Goal: Transaction & Acquisition: Purchase product/service

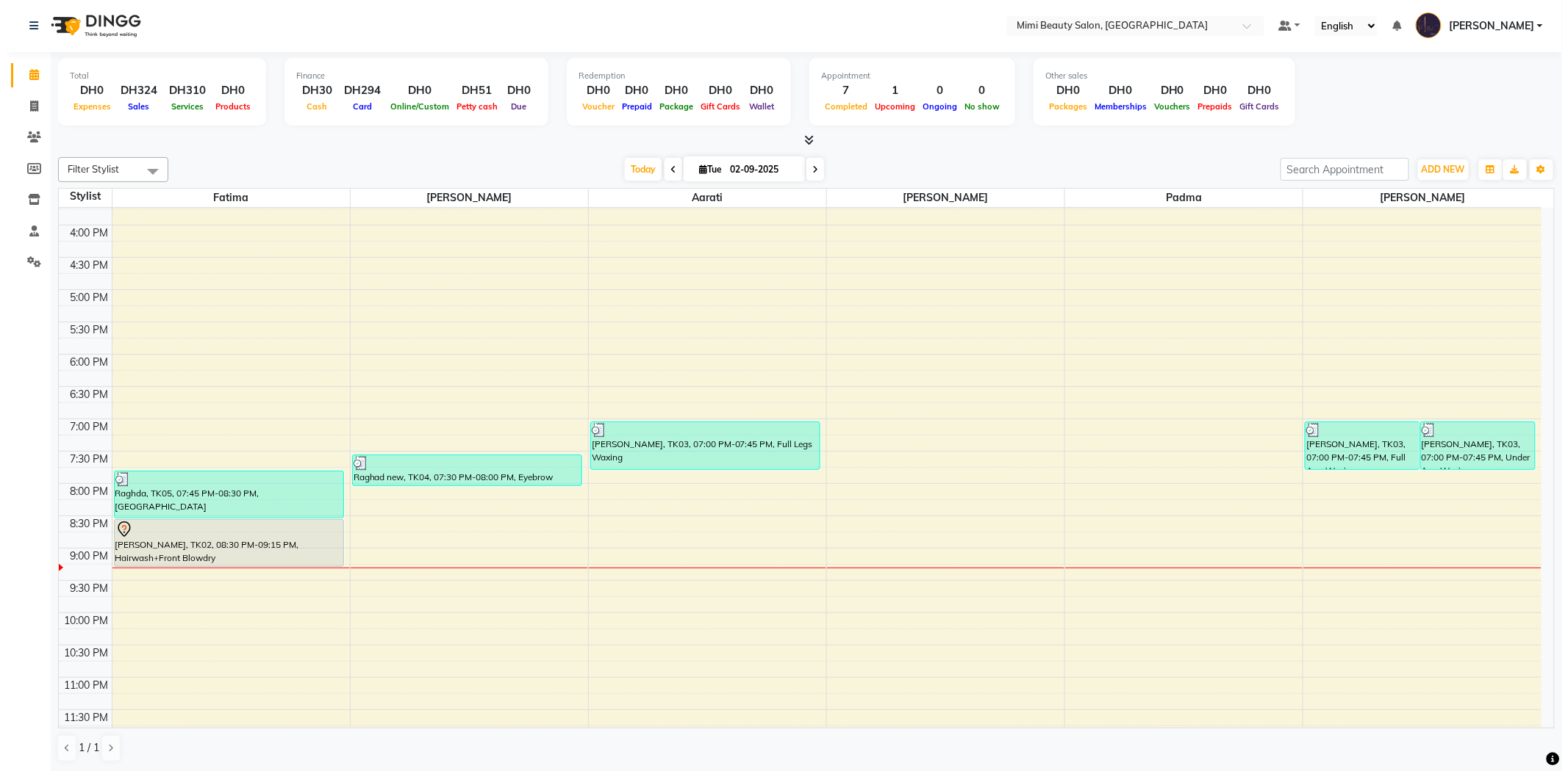
scroll to position [459, 0]
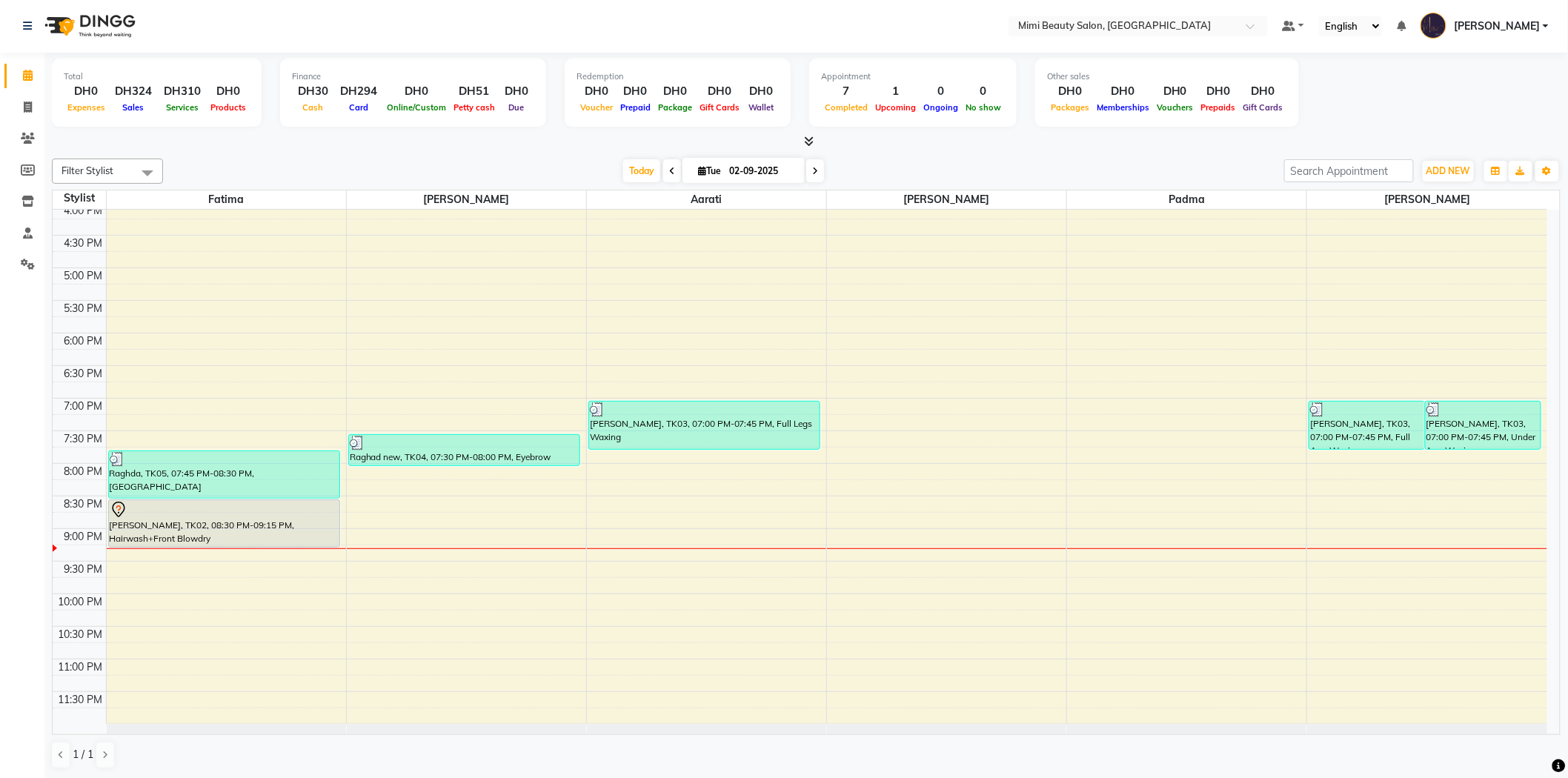
click at [283, 520] on div "[PERSON_NAME], TK02, 08:30 PM-09:15 PM, Hairwash+Front Blowdry" at bounding box center [224, 524] width 231 height 47
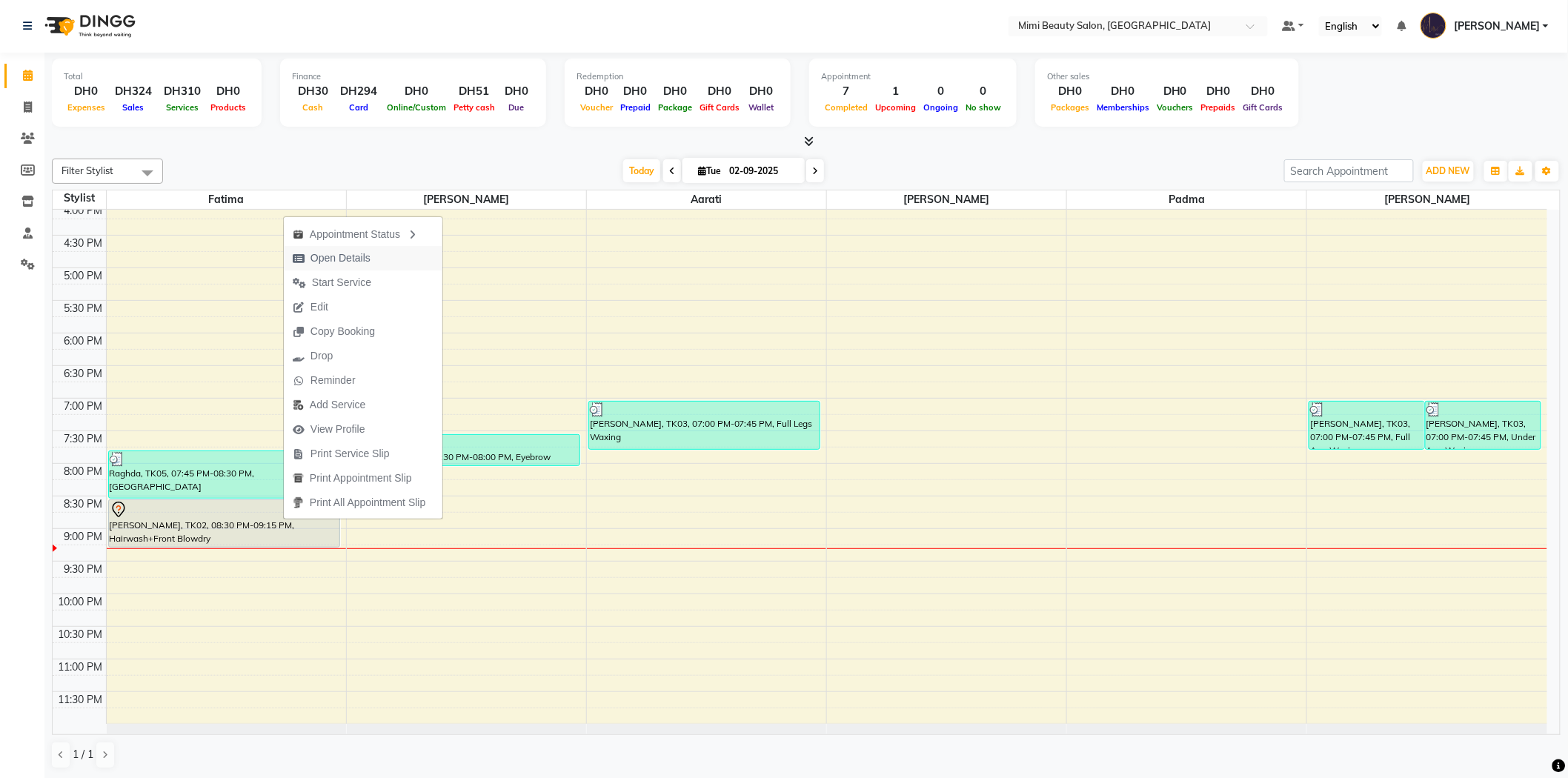
click at [337, 254] on span "Open Details" at bounding box center [341, 258] width 60 height 16
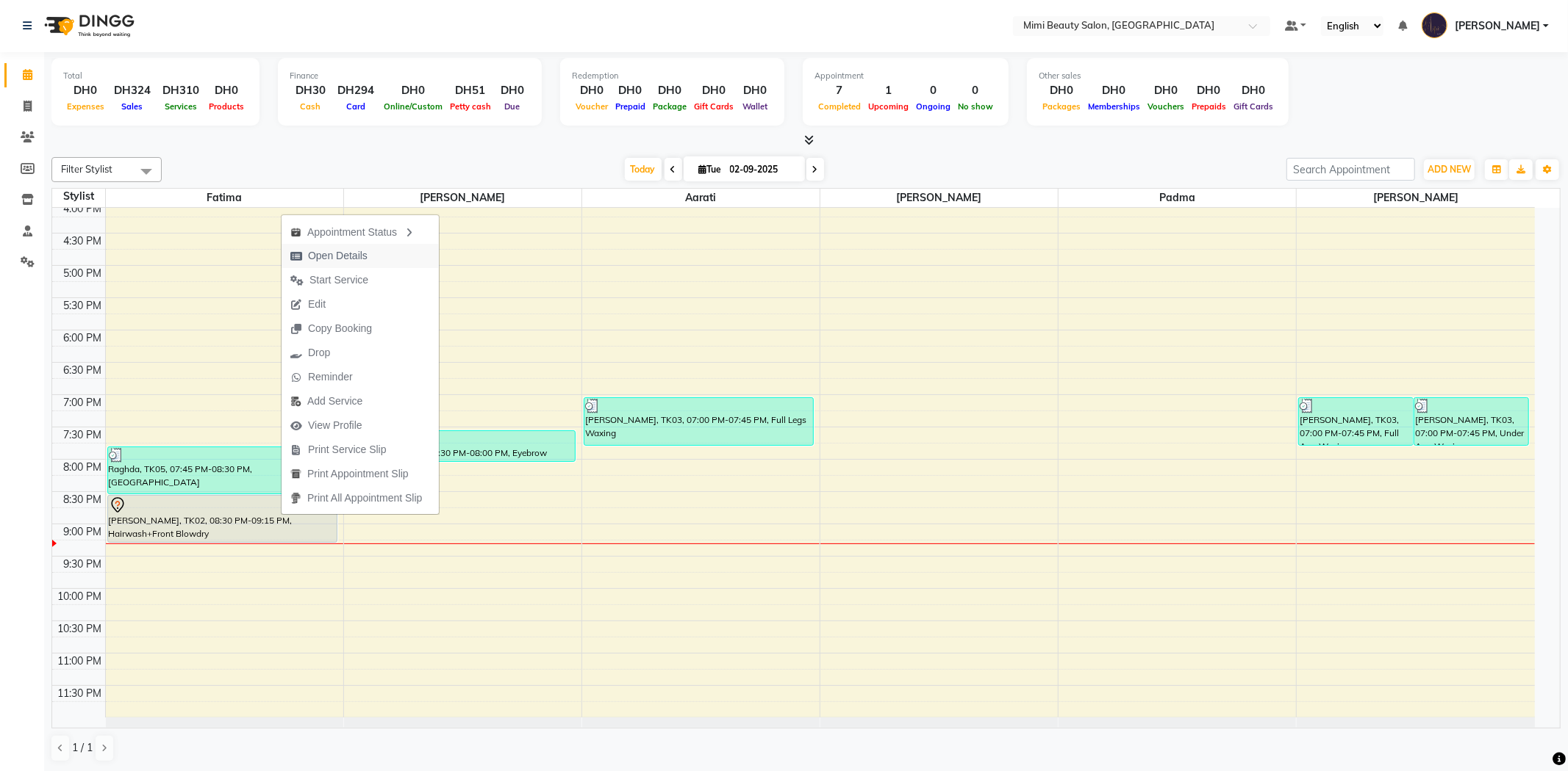
select select "7"
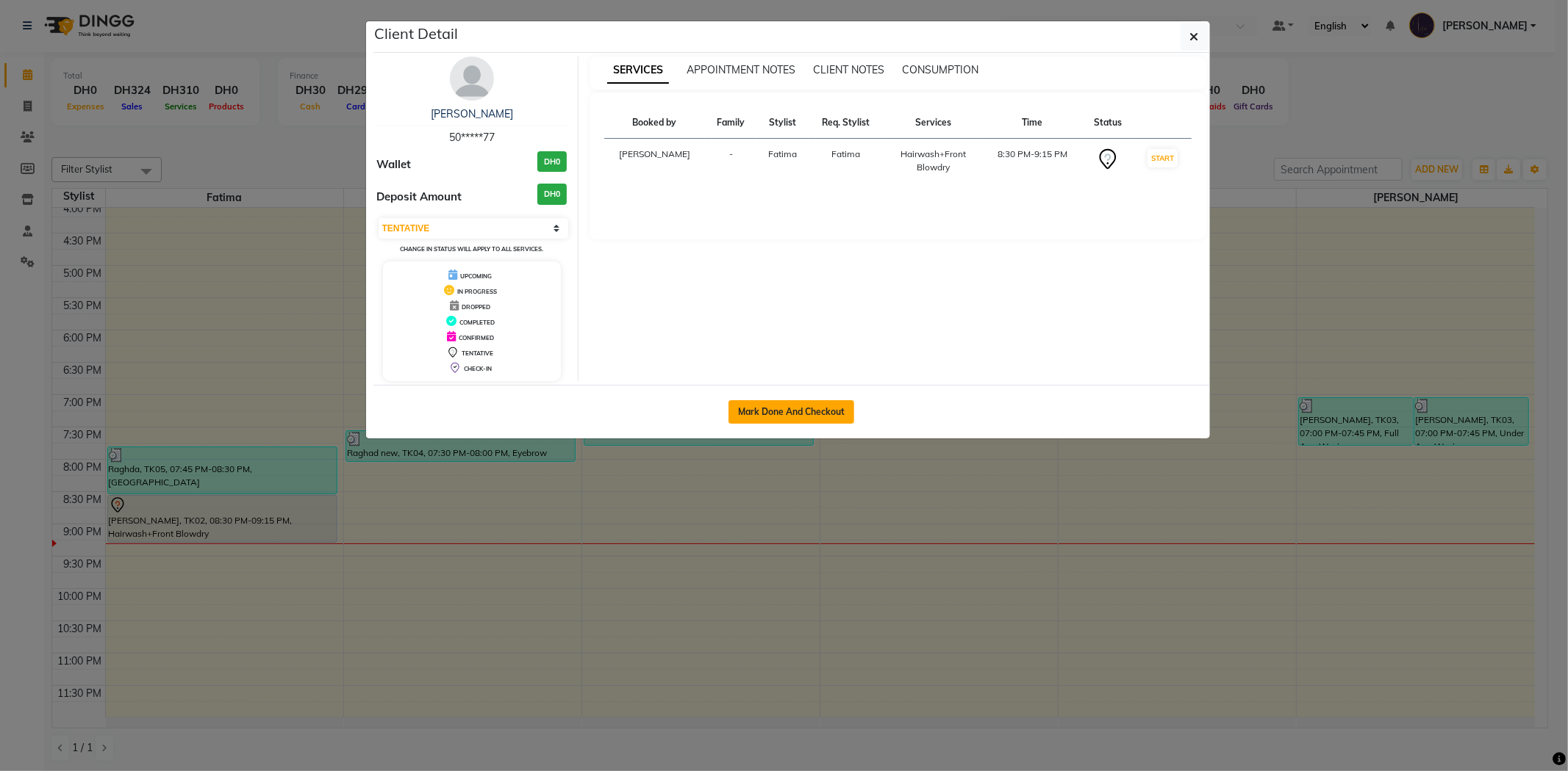
click at [835, 421] on button "Mark Done And Checkout" at bounding box center [791, 412] width 126 height 23
select select "6756"
select select "service"
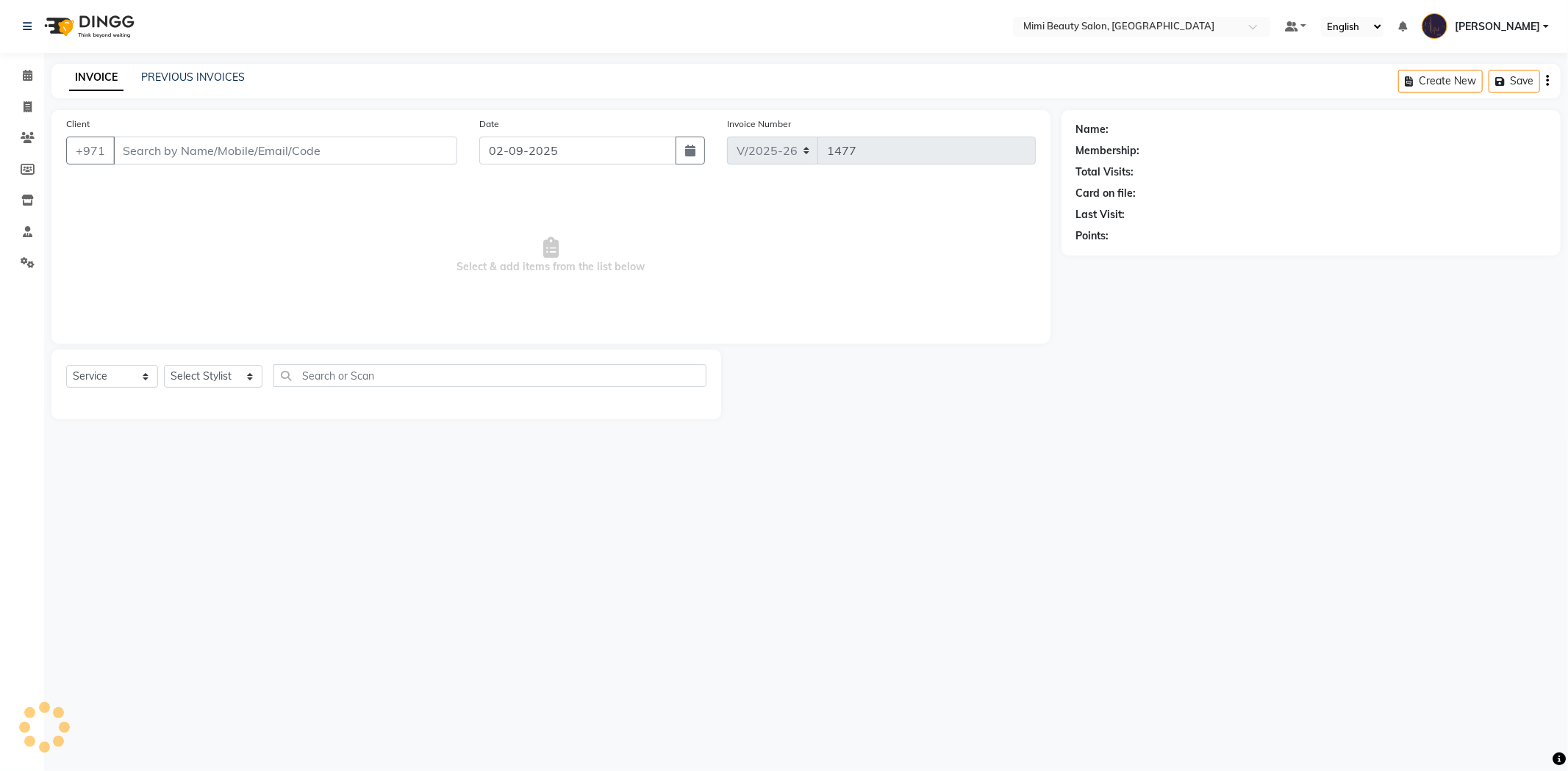
type input "50*****77"
select select "52699"
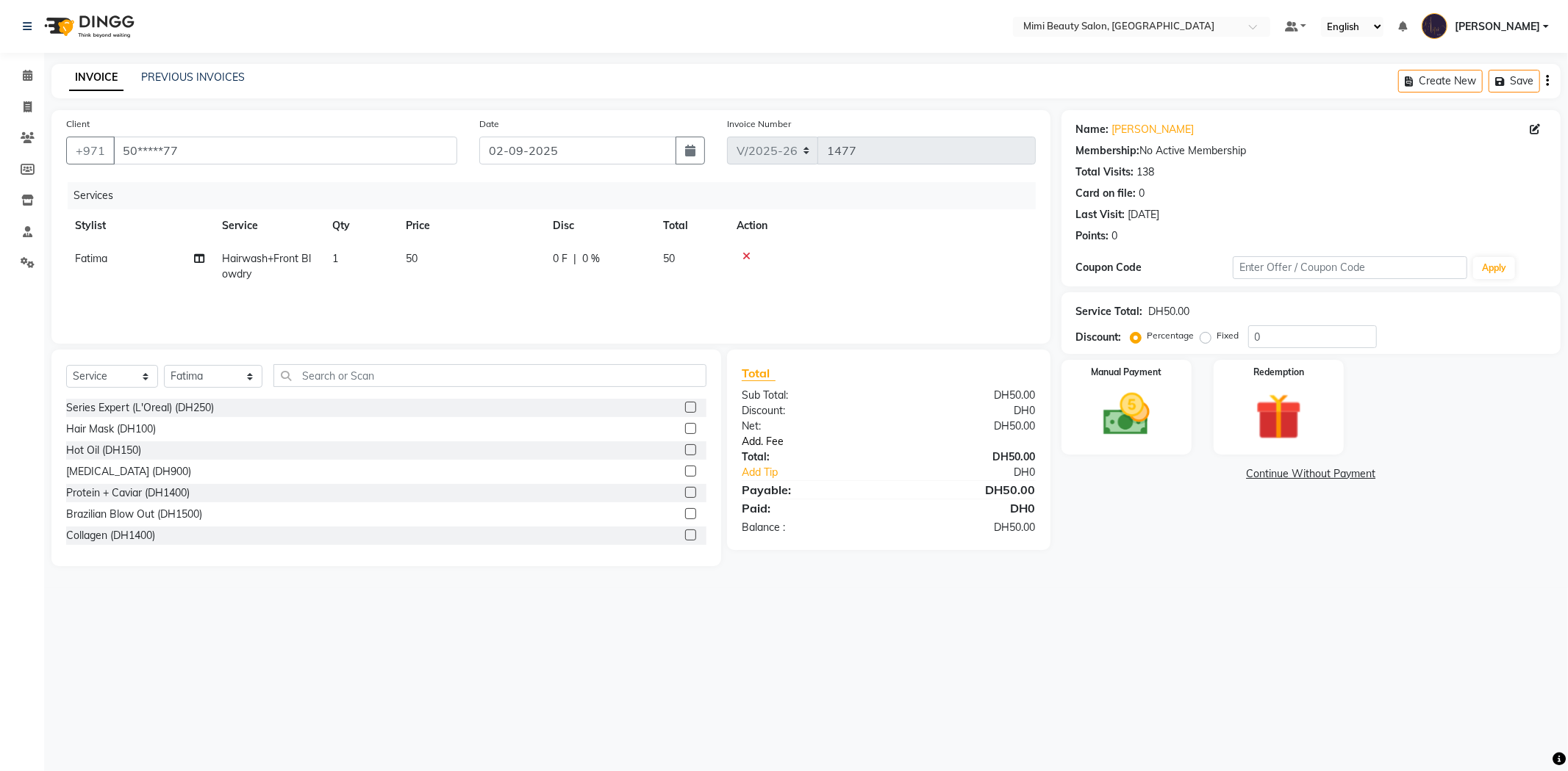
click at [768, 443] on link "Add. Fee" at bounding box center [889, 442] width 316 height 16
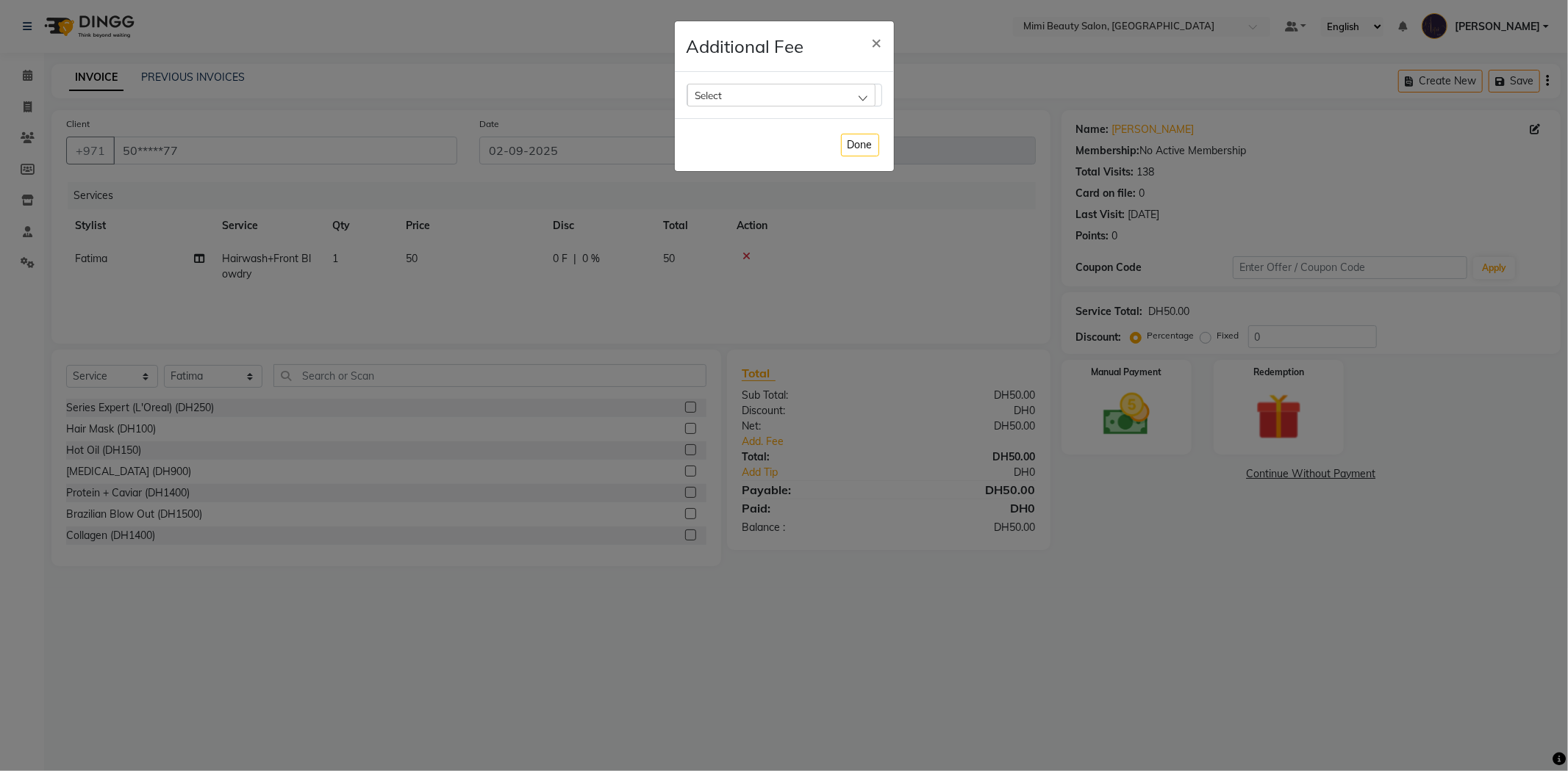
click at [716, 100] on span "Select" at bounding box center [708, 95] width 27 height 12
click at [725, 192] on label "Bank Fee" at bounding box center [722, 190] width 56 height 13
checkbox input "true"
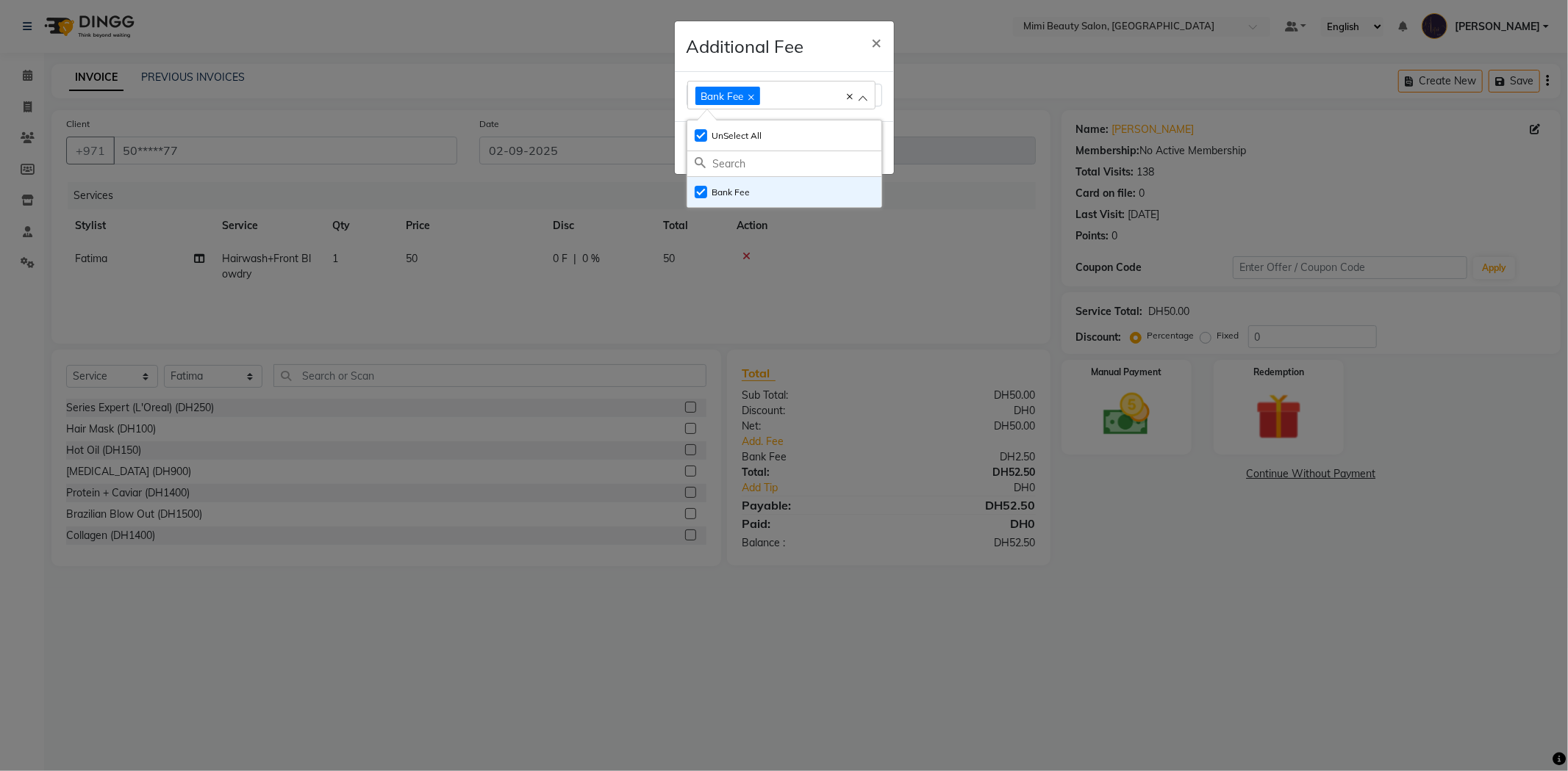
click at [809, 47] on div "Additional Fee ×" at bounding box center [784, 47] width 219 height 51
click at [856, 153] on button "Done" at bounding box center [860, 148] width 38 height 22
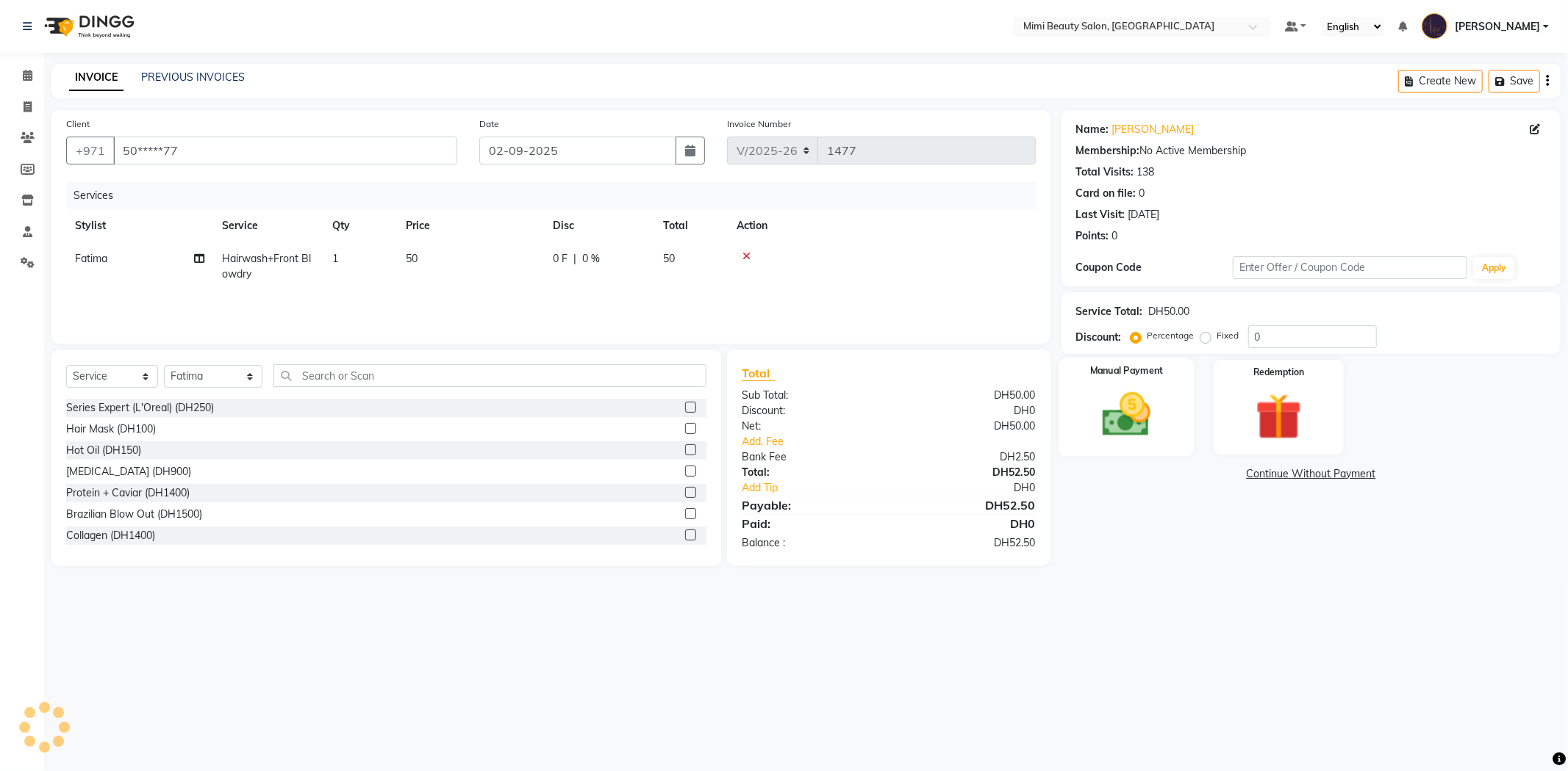
click at [1118, 400] on img at bounding box center [1126, 415] width 79 height 56
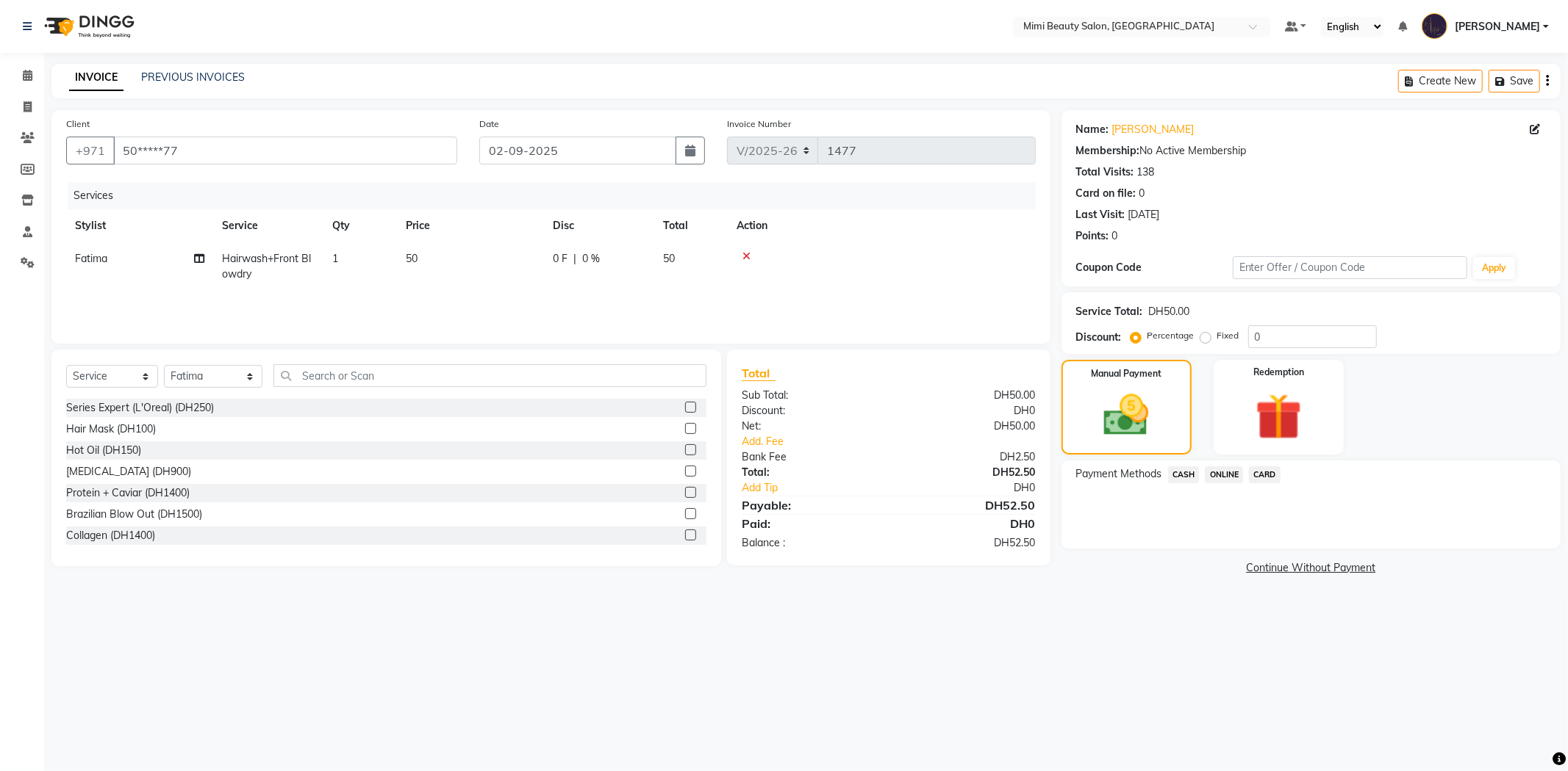
click at [1270, 474] on span "CARD" at bounding box center [1265, 475] width 32 height 17
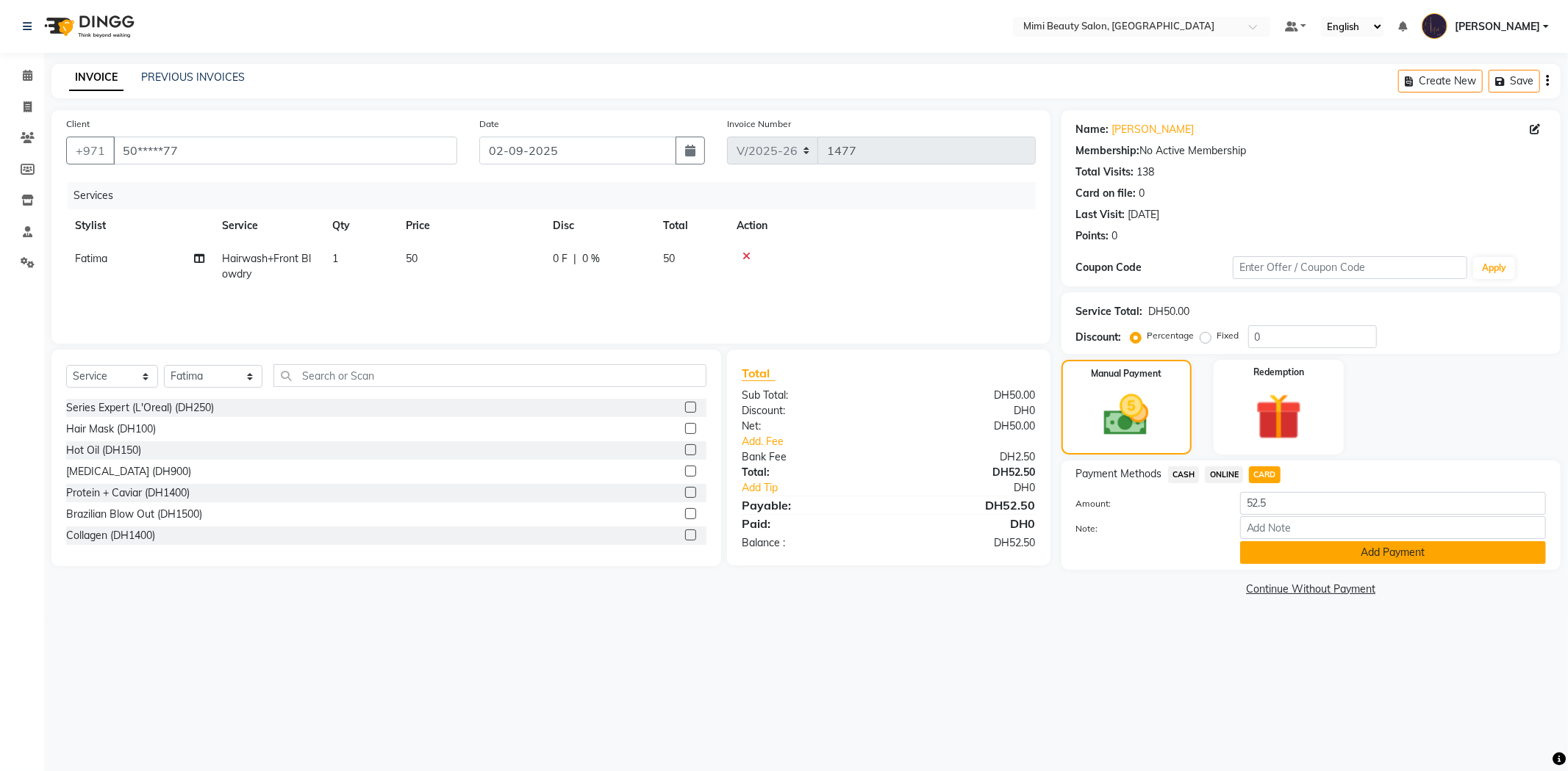
click at [1312, 558] on button "Add Payment" at bounding box center [1393, 552] width 306 height 22
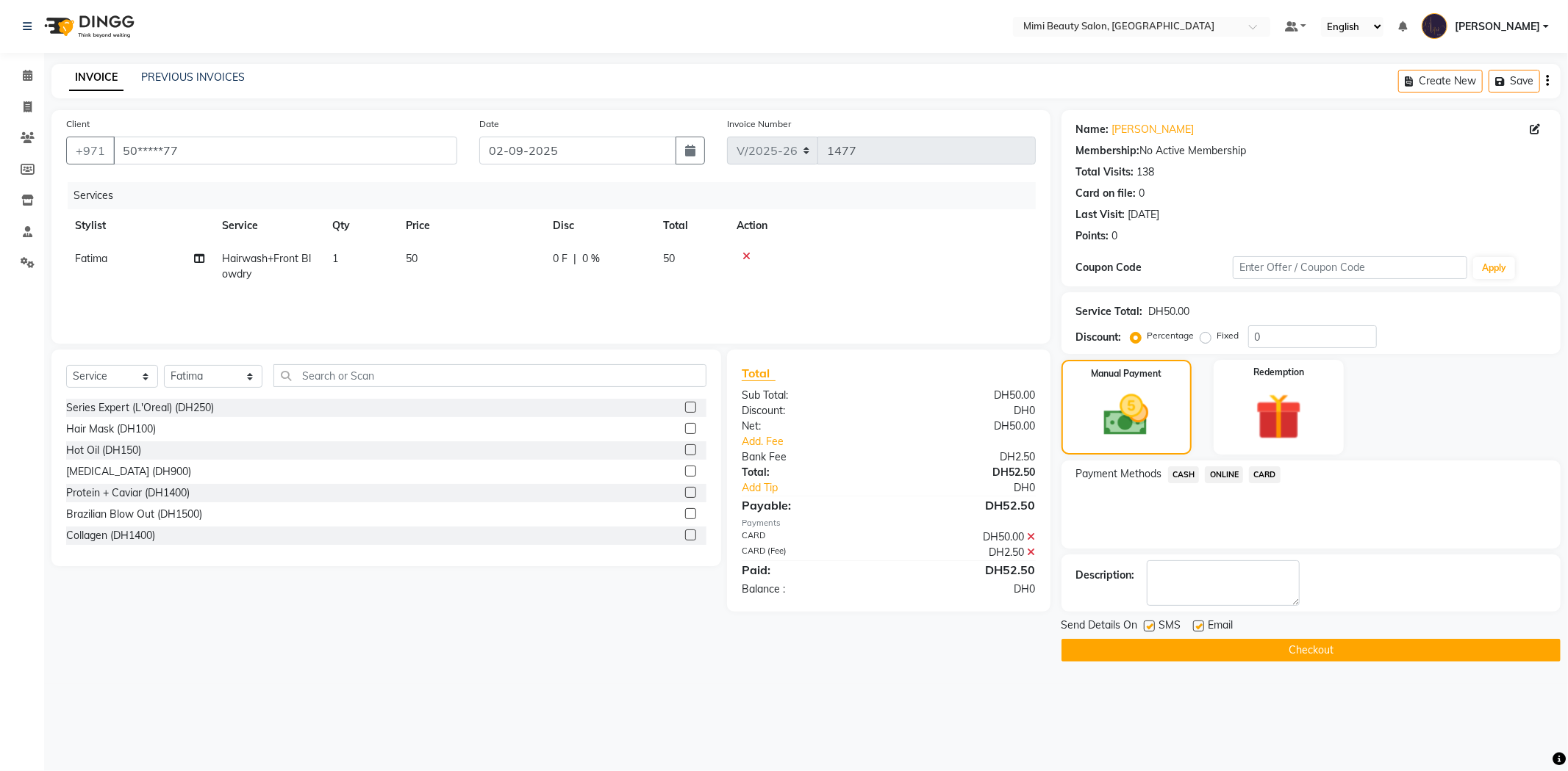
click at [1307, 655] on button "Checkout" at bounding box center [1311, 650] width 499 height 22
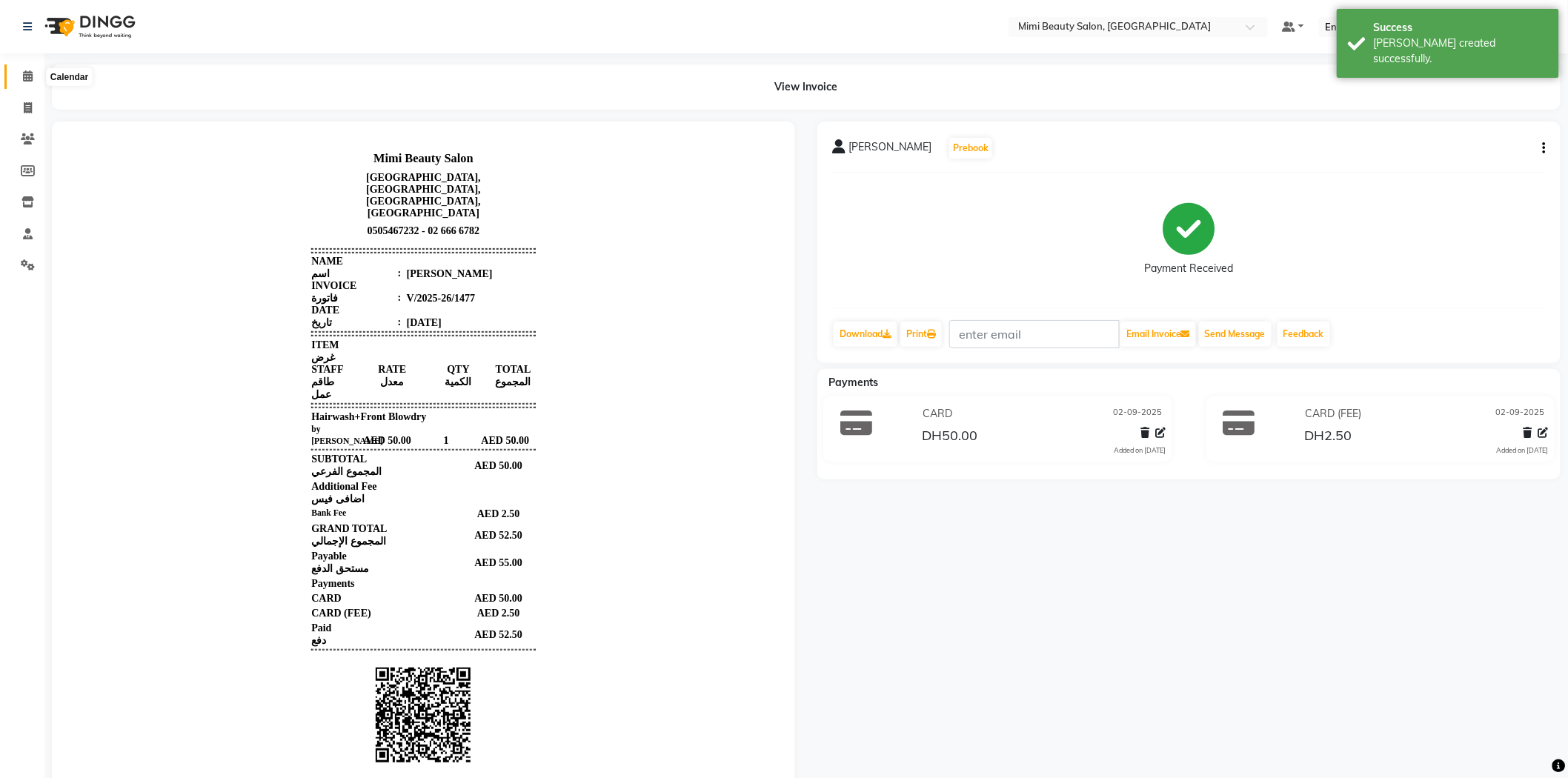
click at [33, 76] on span at bounding box center [28, 77] width 26 height 17
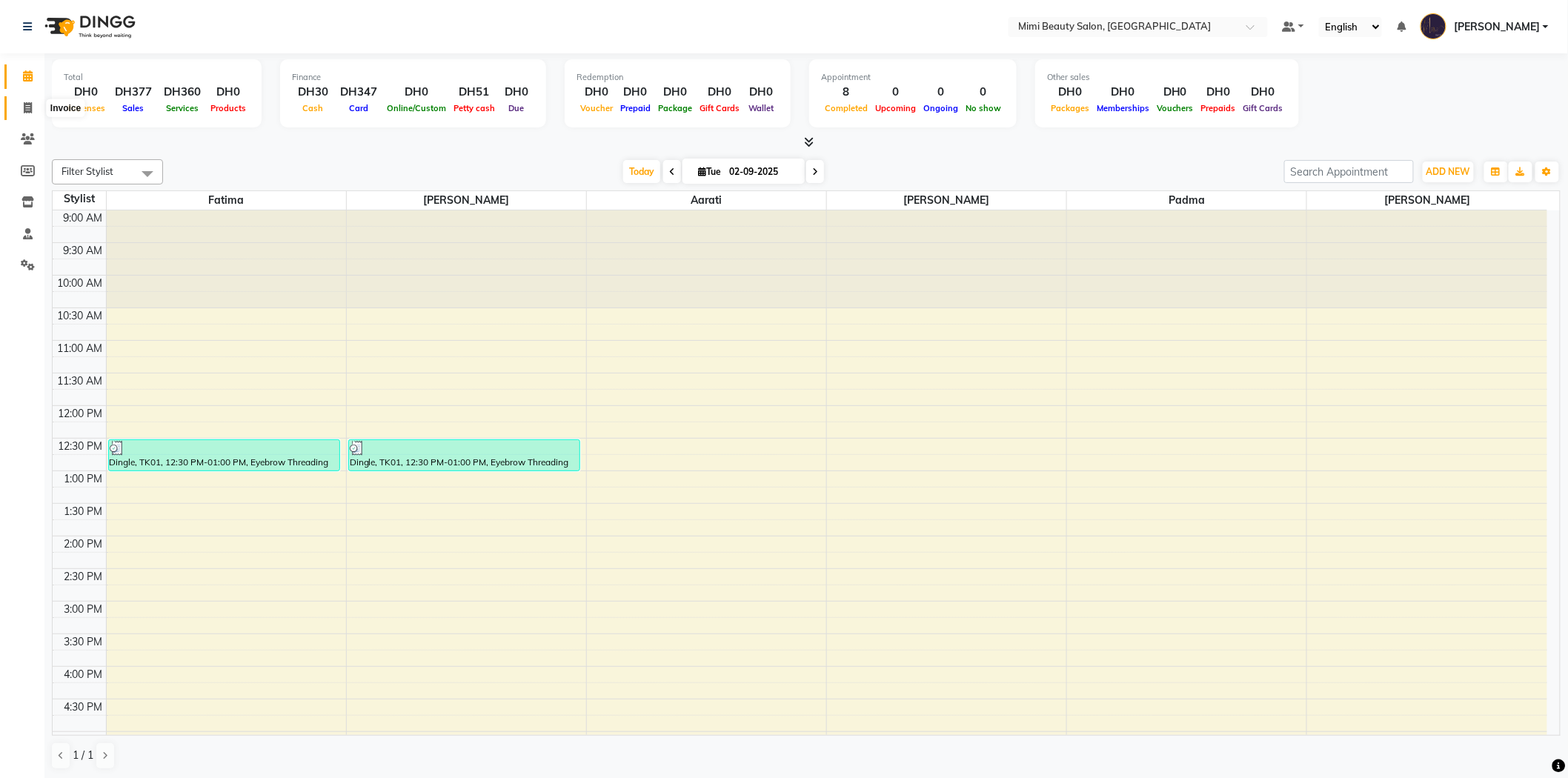
click at [26, 100] on span at bounding box center [28, 109] width 26 height 17
select select "6756"
select select "service"
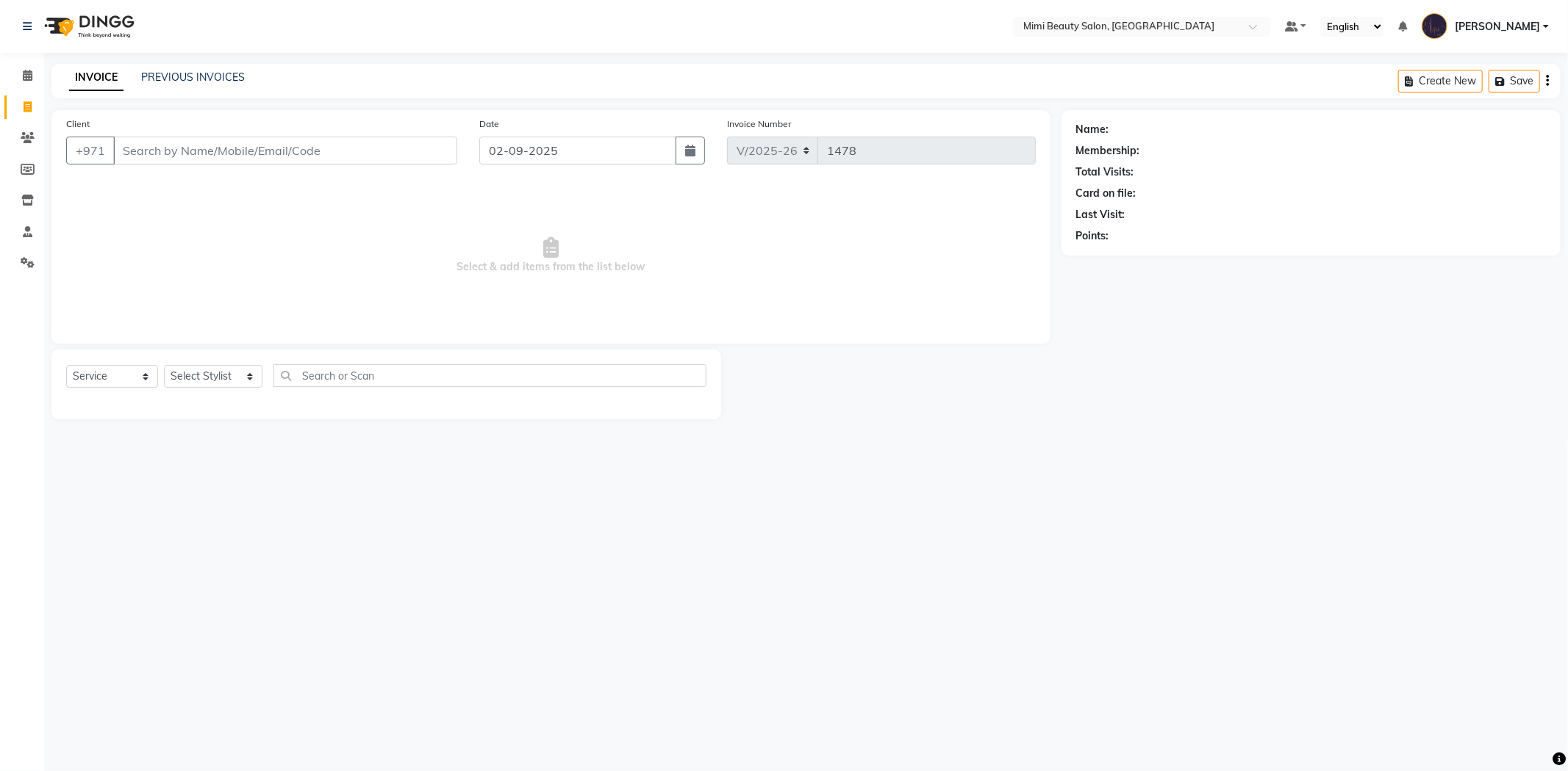
click at [224, 86] on div "INVOICE PREVIOUS INVOICES" at bounding box center [156, 78] width 211 height 17
click at [224, 81] on link "PREVIOUS INVOICES" at bounding box center [193, 77] width 103 height 13
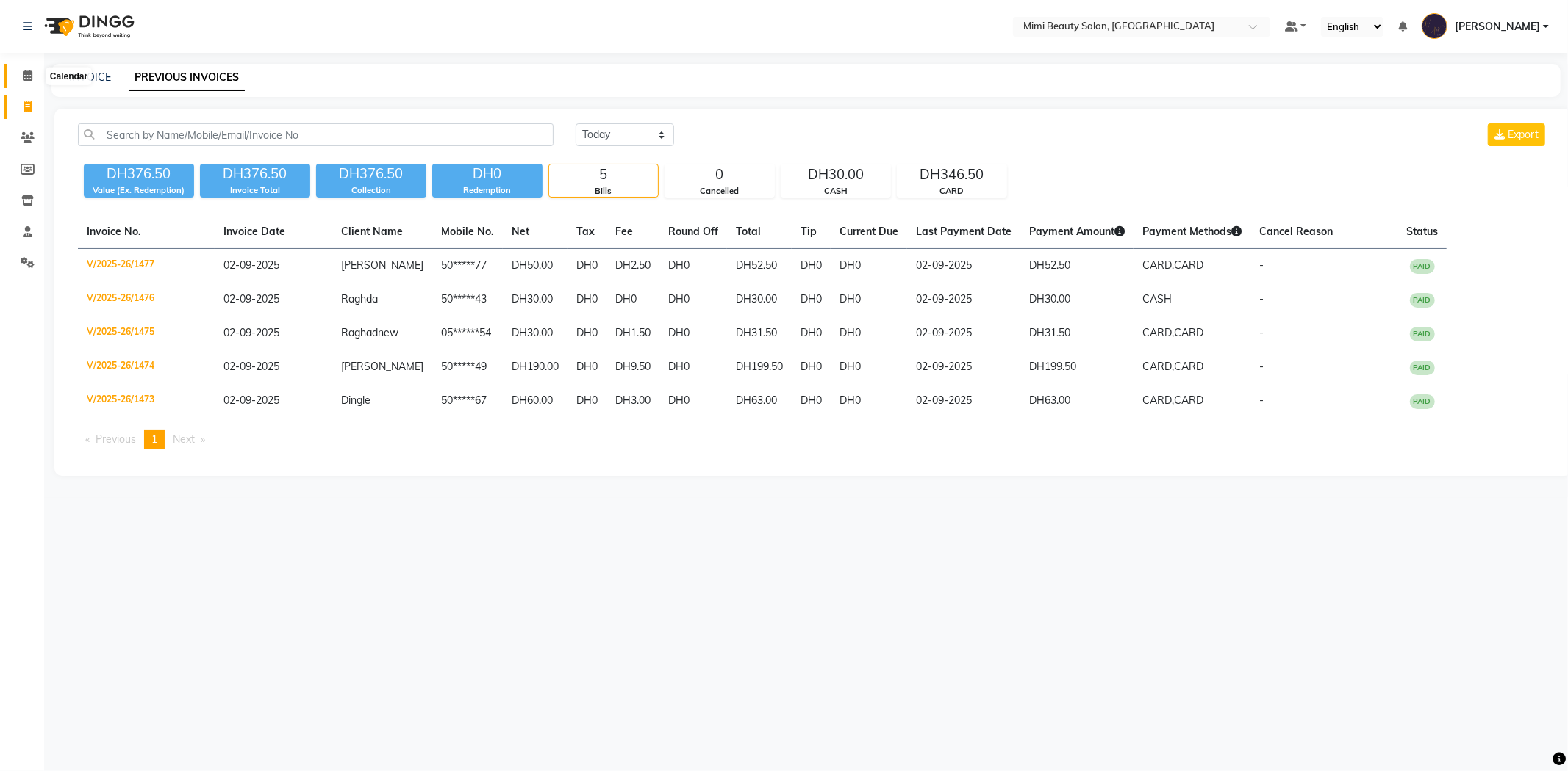
click at [25, 78] on icon at bounding box center [27, 75] width 9 height 11
